Goal: Task Accomplishment & Management: Use online tool/utility

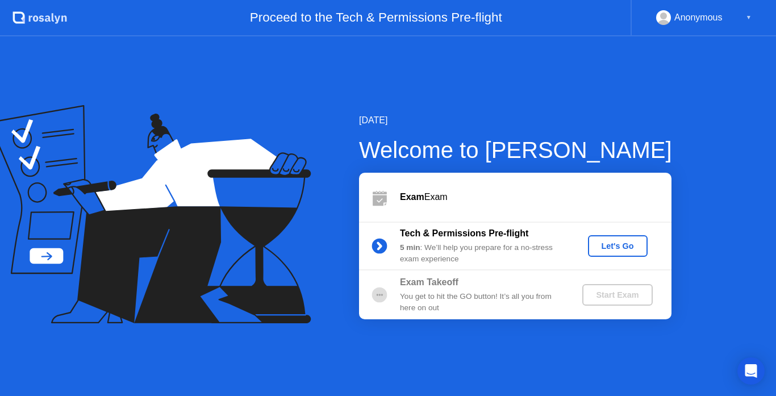
click at [637, 250] on div "Let's Go" at bounding box center [617, 245] width 51 height 9
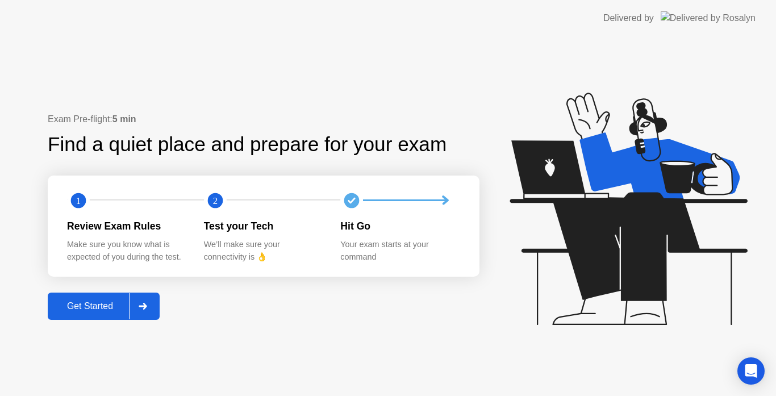
click at [103, 308] on div "Get Started" at bounding box center [90, 306] width 78 height 10
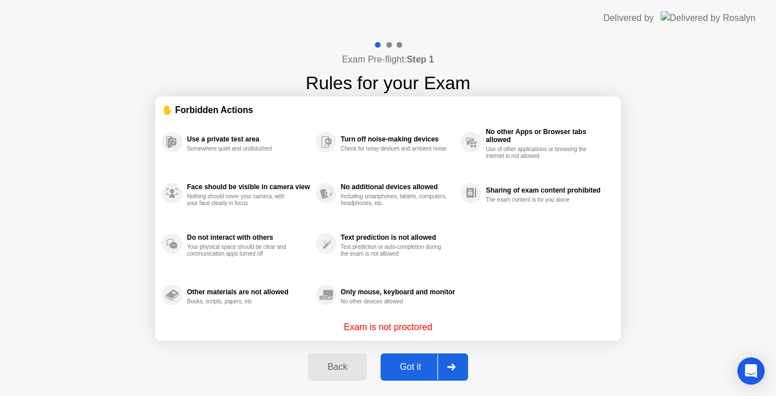
click at [451, 369] on icon at bounding box center [451, 366] width 9 height 7
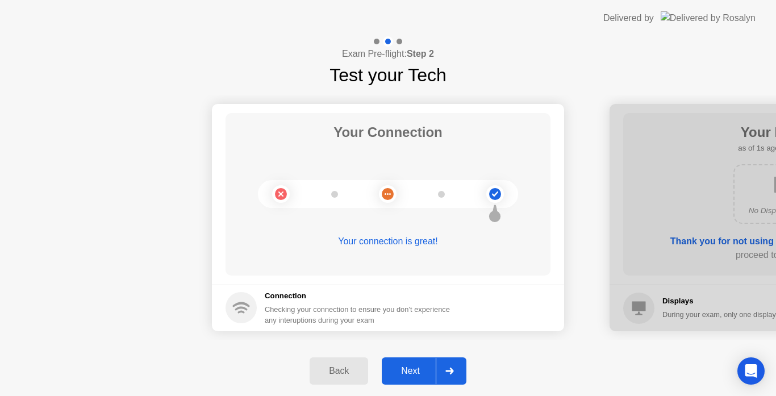
click at [451, 369] on icon at bounding box center [449, 370] width 8 height 7
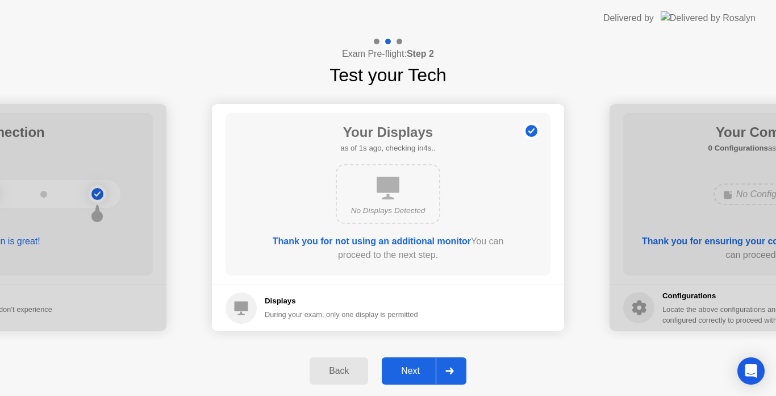
click at [451, 369] on icon at bounding box center [449, 370] width 8 height 7
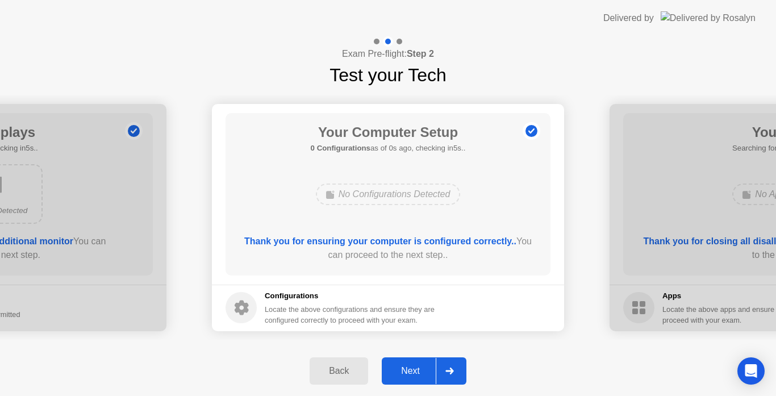
click at [451, 369] on icon at bounding box center [449, 370] width 8 height 7
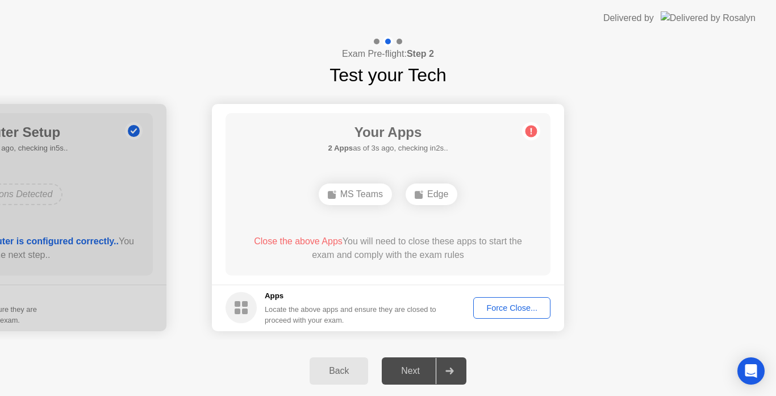
click at [506, 310] on div "Force Close..." at bounding box center [511, 307] width 69 height 9
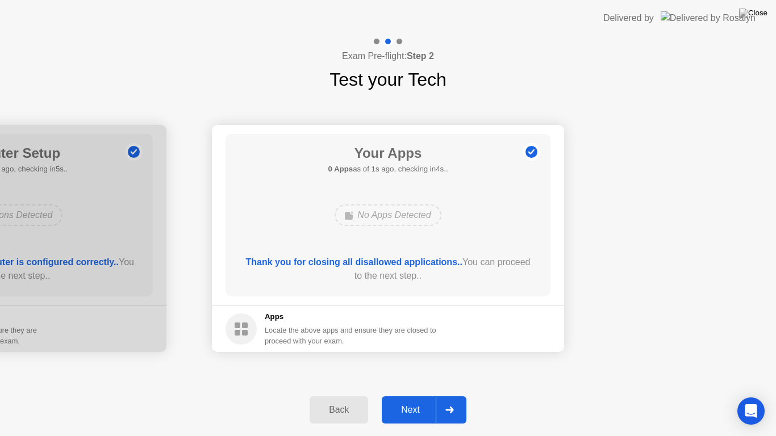
click at [418, 395] on div "Next" at bounding box center [410, 410] width 51 height 10
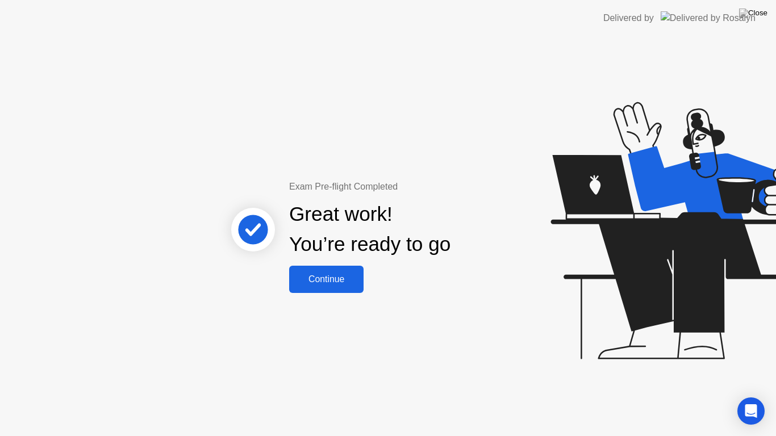
click at [330, 276] on div "Continue" at bounding box center [326, 279] width 68 height 10
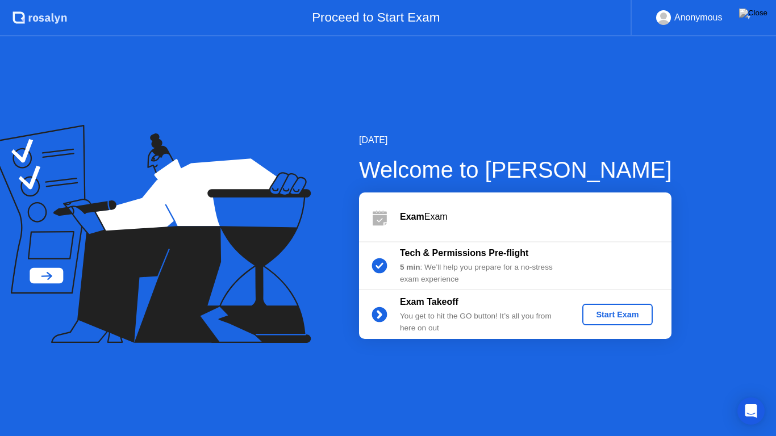
click at [636, 319] on div "Start Exam" at bounding box center [617, 314] width 61 height 9
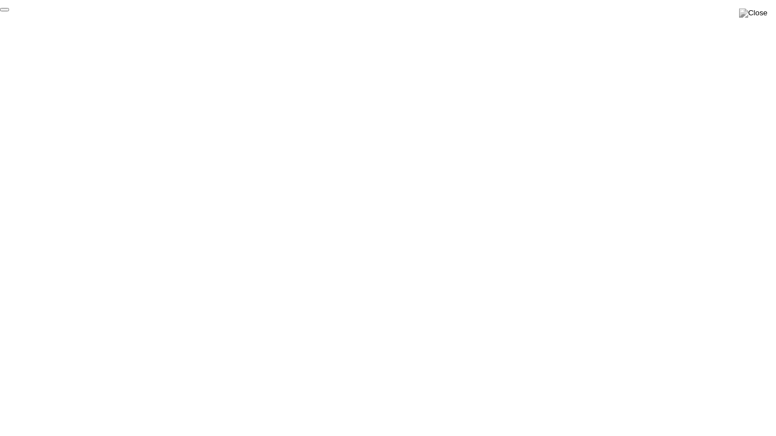
click div "End Proctoring Session"
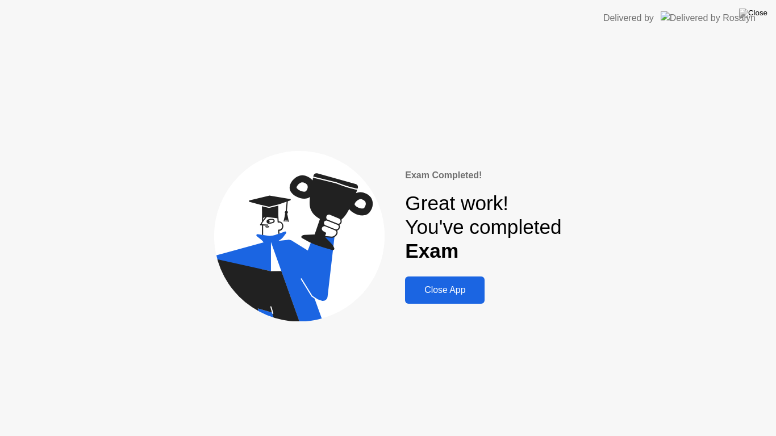
click at [455, 282] on button "Close App" at bounding box center [444, 290] width 79 height 27
